Goal: Task Accomplishment & Management: Use online tool/utility

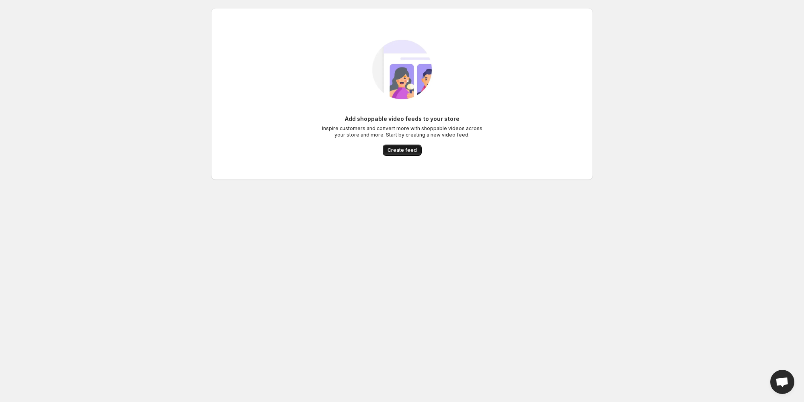
click at [412, 151] on span "Create feed" at bounding box center [402, 150] width 29 height 6
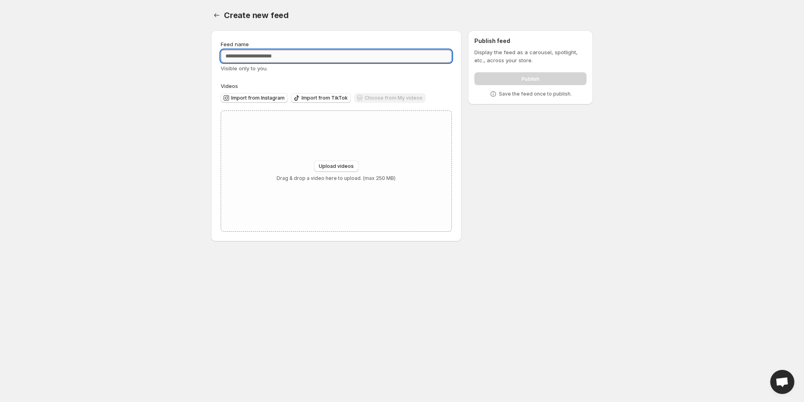
click at [249, 53] on input "Feed name" at bounding box center [336, 56] width 231 height 13
type input "*****"
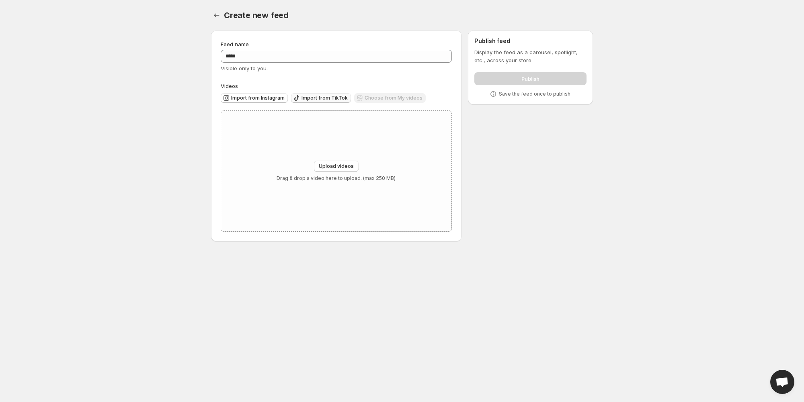
click at [302, 99] on span "Import from TikTok" at bounding box center [325, 98] width 46 height 6
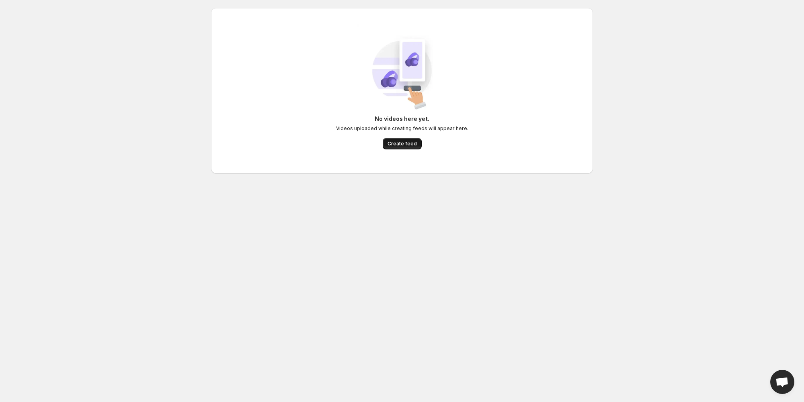
click at [401, 146] on span "Create feed" at bounding box center [402, 144] width 29 height 6
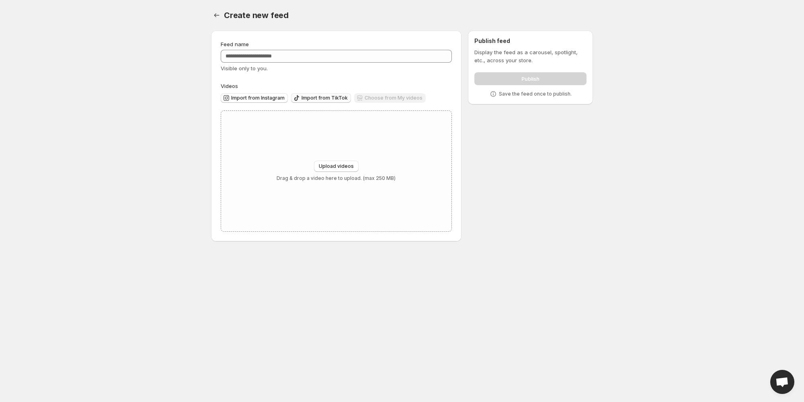
click at [309, 95] on span "Import from TikTok" at bounding box center [325, 98] width 46 height 6
click at [306, 95] on span "Import from TikTok" at bounding box center [325, 98] width 46 height 6
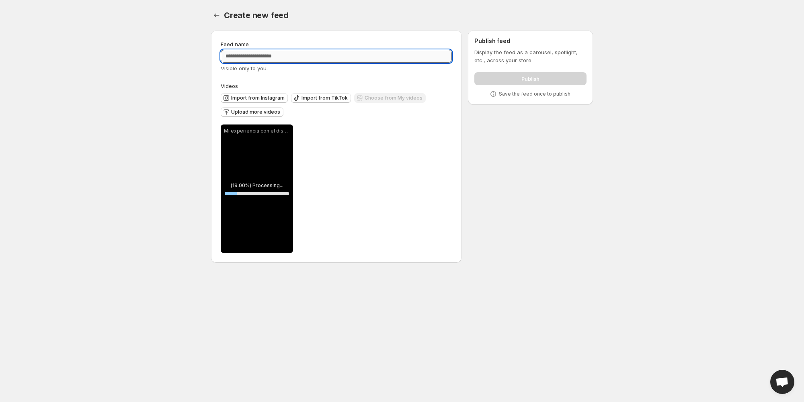
click at [275, 53] on input "Feed name" at bounding box center [336, 56] width 231 height 13
type input "*****"
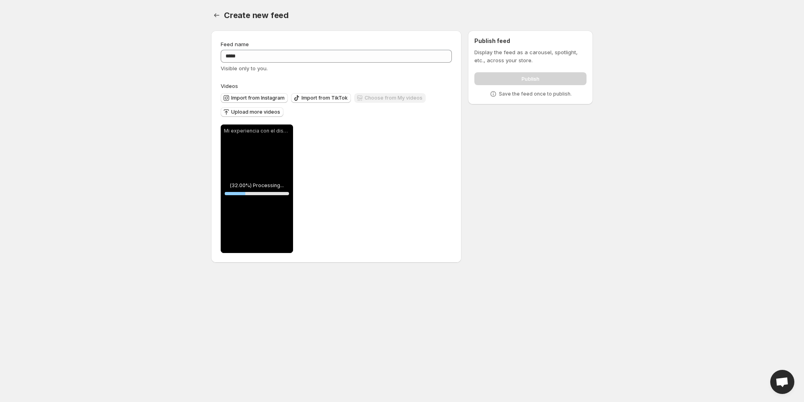
click at [438, 83] on label "Videos" at bounding box center [336, 86] width 231 height 8
click at [255, 111] on span "Upload more videos" at bounding box center [255, 112] width 49 height 6
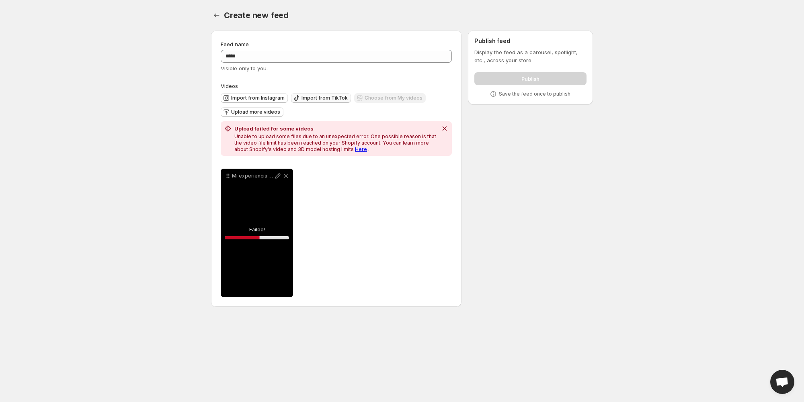
click at [327, 102] on button "Import from TikTok" at bounding box center [321, 98] width 60 height 10
click at [355, 149] on link "Here" at bounding box center [361, 149] width 12 height 6
